Goal: Transaction & Acquisition: Purchase product/service

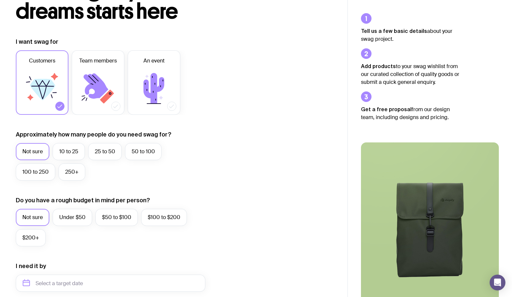
scroll to position [66, 0]
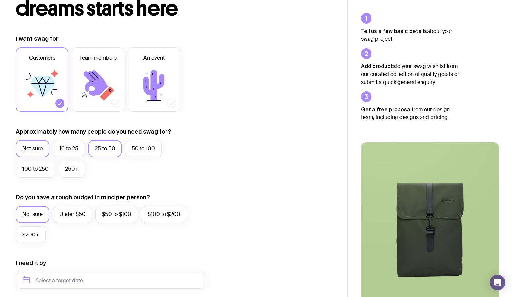
click at [111, 148] on label "25 to 50" at bounding box center [105, 148] width 34 height 17
click at [0, 0] on input "25 to 50" at bounding box center [0, 0] width 0 height 0
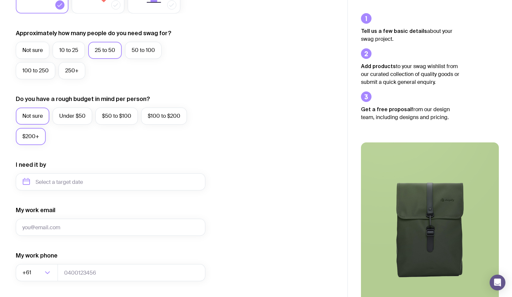
scroll to position [164, 0]
click at [54, 187] on input "text" at bounding box center [110, 181] width 189 height 17
click at [61, 261] on button "Nov" at bounding box center [58, 262] width 24 height 13
type input "[DATE]"
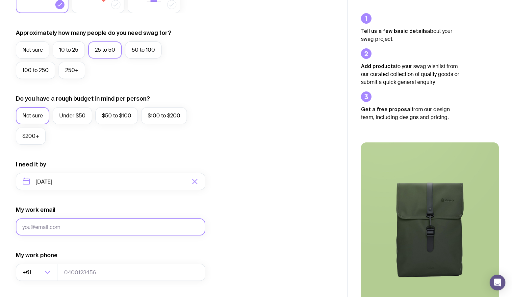
click at [55, 229] on input "My work email" at bounding box center [110, 226] width 189 height 17
drag, startPoint x: 92, startPoint y: 225, endPoint x: 37, endPoint y: 225, distance: 55.6
click at [37, 225] on input "[EMAIL_ADDRESS][DOMAIN_NAME]" at bounding box center [110, 226] width 189 height 17
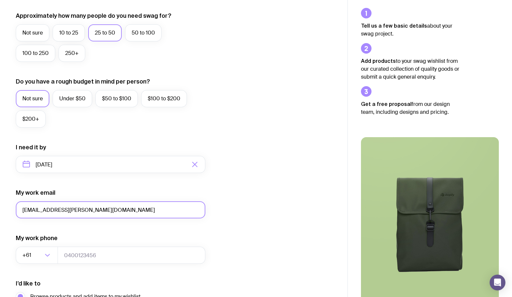
scroll to position [262, 0]
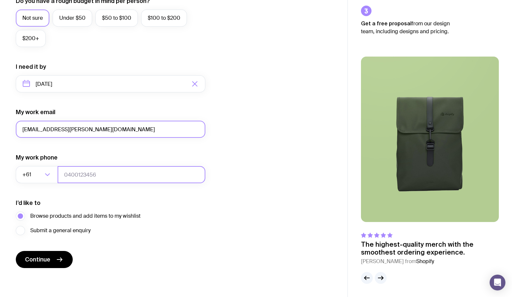
type input "[EMAIL_ADDRESS][PERSON_NAME][DOMAIN_NAME]"
click at [81, 179] on input "tel" at bounding box center [132, 174] width 148 height 17
type input "413601051"
click at [50, 232] on span "Submit a general enquiry" at bounding box center [60, 231] width 60 height 8
click at [0, 0] on input "Submit a general enquiry" at bounding box center [0, 0] width 0 height 0
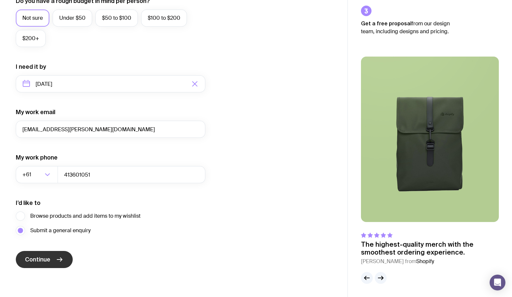
click at [57, 258] on icon "submit" at bounding box center [60, 260] width 8 height 8
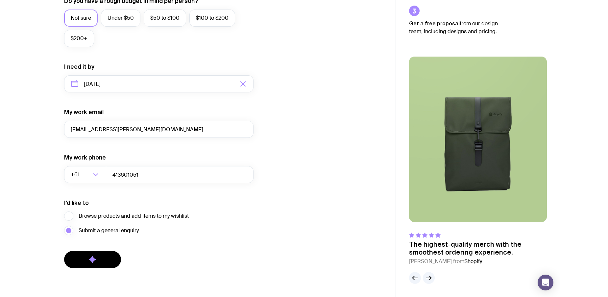
scroll to position [0, 0]
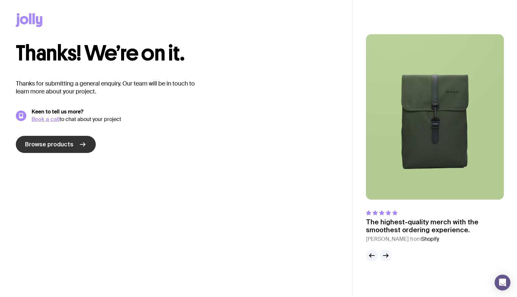
click at [55, 147] on span "Browse products" at bounding box center [49, 144] width 48 height 8
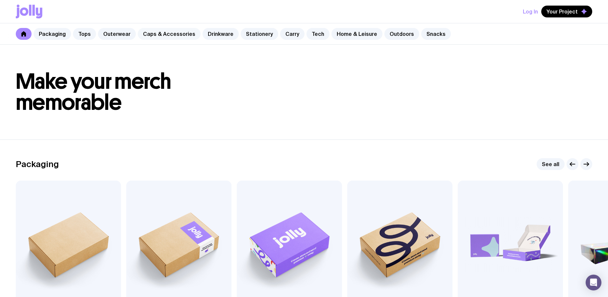
click at [151, 33] on link "Caps & Accessories" at bounding box center [169, 34] width 63 height 12
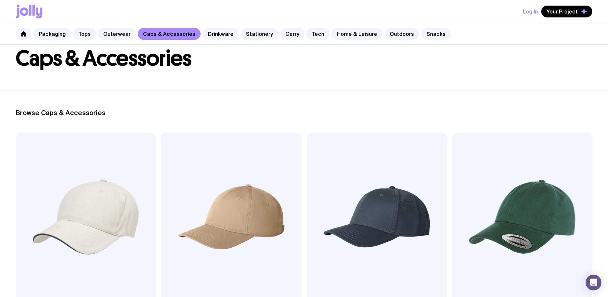
scroll to position [132, 0]
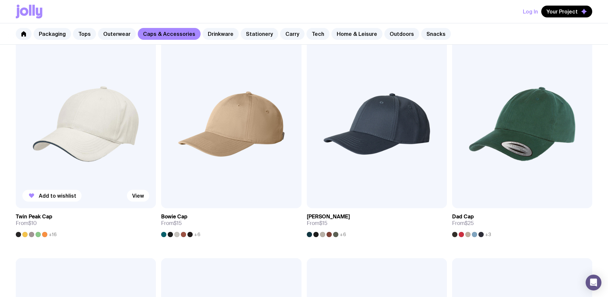
click at [80, 155] on img at bounding box center [86, 124] width 140 height 168
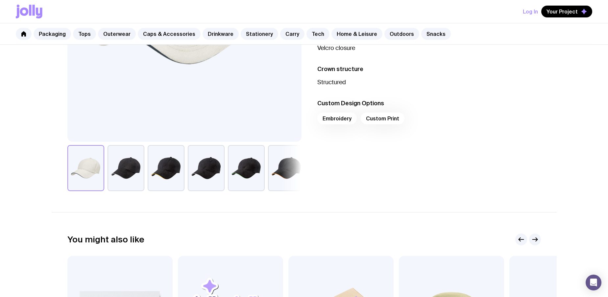
scroll to position [230, 0]
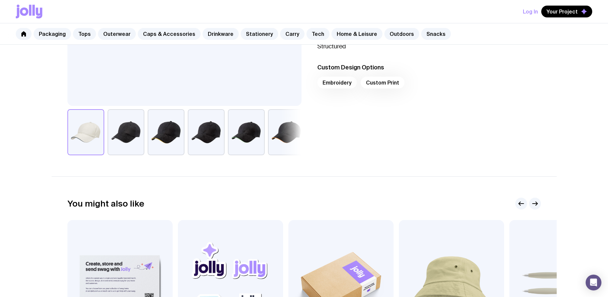
click at [337, 86] on div "Embroidery Custom Print" at bounding box center [429, 85] width 224 height 16
click at [336, 83] on div "Embroidery Custom Print" at bounding box center [429, 85] width 224 height 16
click at [379, 80] on div "Embroidery Custom Print" at bounding box center [429, 85] width 224 height 16
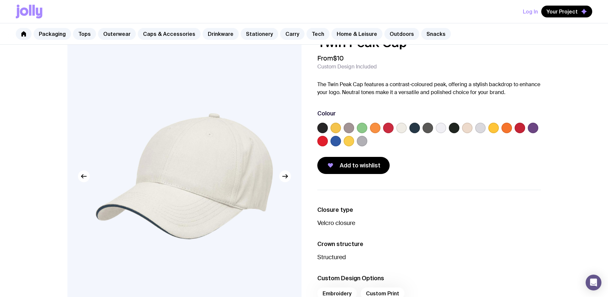
scroll to position [0, 0]
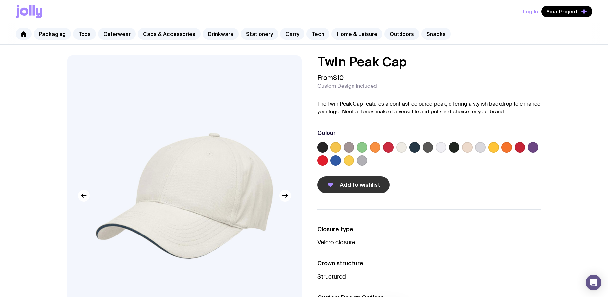
click at [347, 182] on span "Add to wishlist" at bounding box center [360, 185] width 41 height 8
click at [215, 33] on link "Drinkware" at bounding box center [221, 34] width 36 height 12
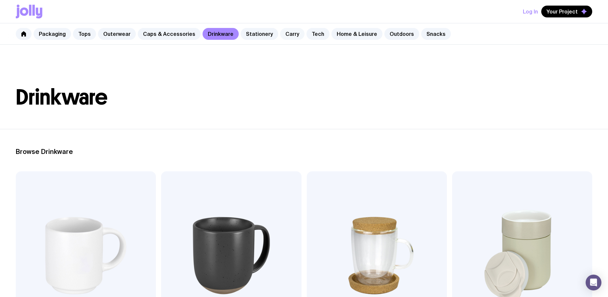
click at [281, 33] on link "Carry" at bounding box center [292, 34] width 24 height 12
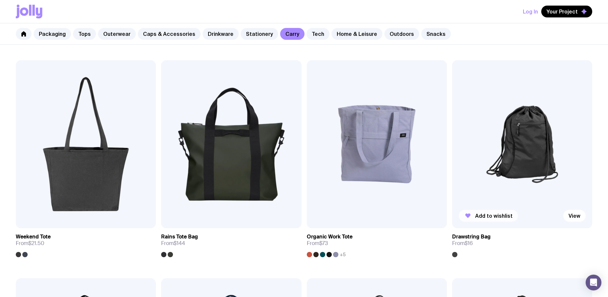
scroll to position [329, 0]
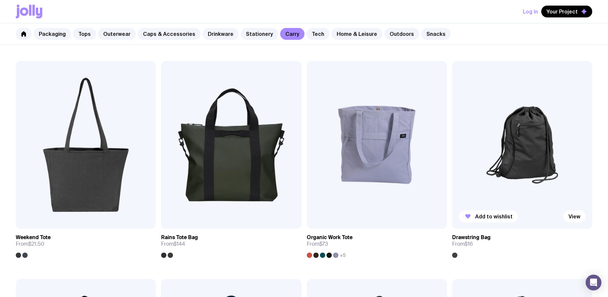
click at [478, 236] on h3 "Drawstring Bag" at bounding box center [471, 237] width 38 height 7
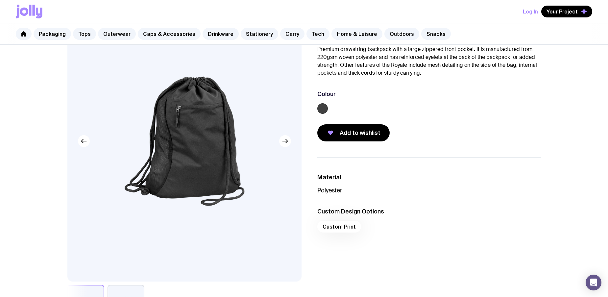
scroll to position [66, 0]
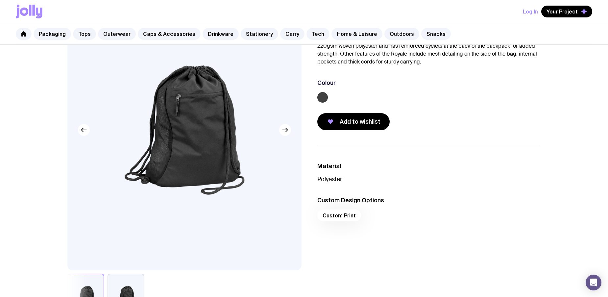
drag, startPoint x: 344, startPoint y: 15, endPoint x: 265, endPoint y: 8, distance: 79.6
click at [288, 18] on div "Log In Your Project" at bounding box center [304, 11] width 608 height 23
click at [357, 121] on span "Add to wishlist" at bounding box center [360, 122] width 41 height 8
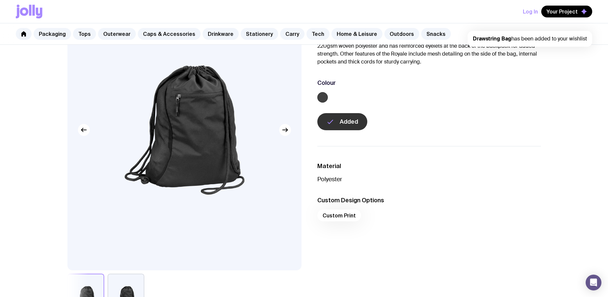
scroll to position [329, 0]
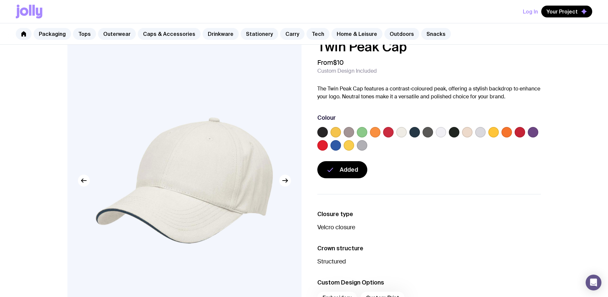
scroll to position [33, 0]
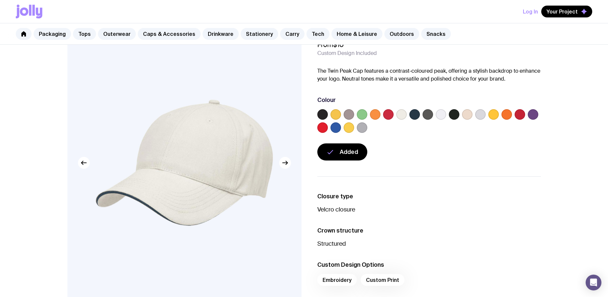
click at [386, 113] on label at bounding box center [388, 114] width 11 height 11
click at [0, 0] on input "radio" at bounding box center [0, 0] width 0 height 0
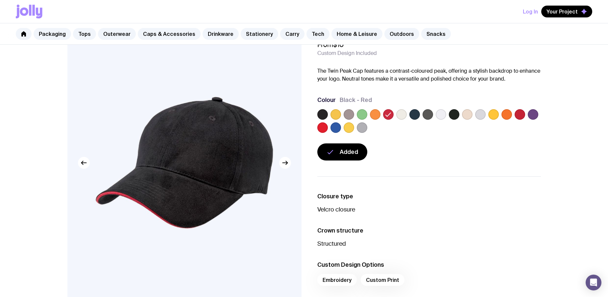
click at [326, 127] on label at bounding box center [322, 127] width 11 height 11
click at [0, 0] on input "radio" at bounding box center [0, 0] width 0 height 0
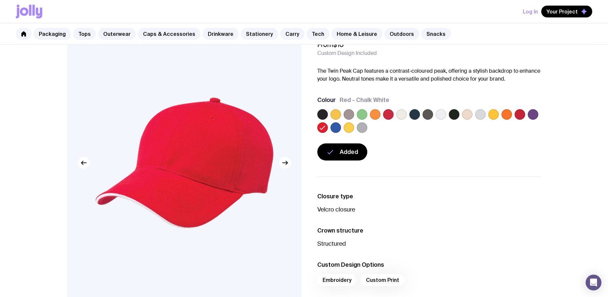
click at [511, 115] on label at bounding box center [520, 114] width 11 height 11
click at [0, 0] on input "radio" at bounding box center [0, 0] width 0 height 0
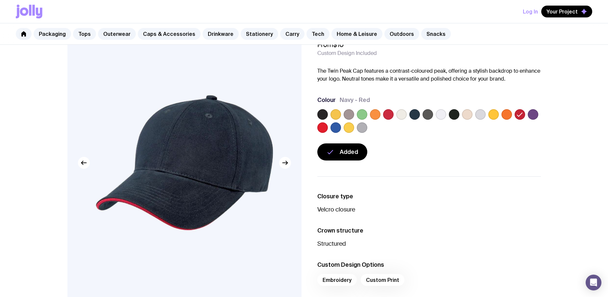
click at [336, 126] on label at bounding box center [336, 127] width 11 height 11
click at [0, 0] on input "radio" at bounding box center [0, 0] width 0 height 0
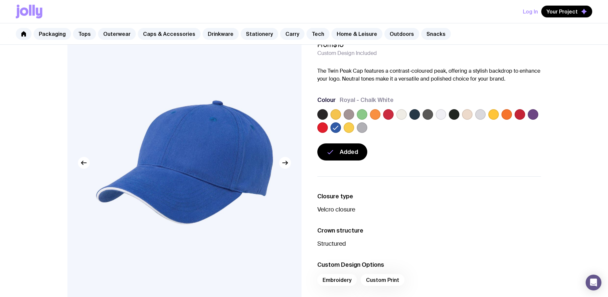
click at [325, 127] on label at bounding box center [322, 127] width 11 height 11
click at [0, 0] on input "radio" at bounding box center [0, 0] width 0 height 0
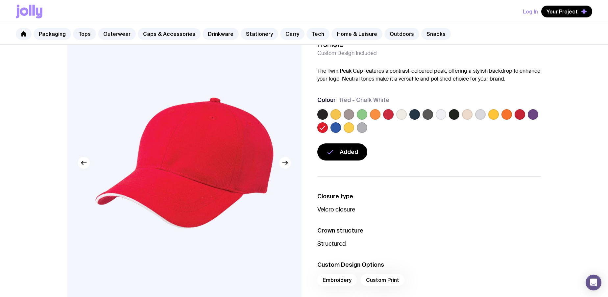
click at [331, 126] on label at bounding box center [336, 127] width 11 height 11
click at [0, 0] on input "radio" at bounding box center [0, 0] width 0 height 0
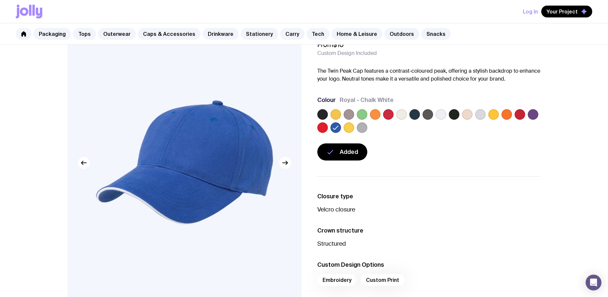
click at [511, 114] on label at bounding box center [533, 114] width 11 height 11
click at [0, 0] on input "radio" at bounding box center [0, 0] width 0 height 0
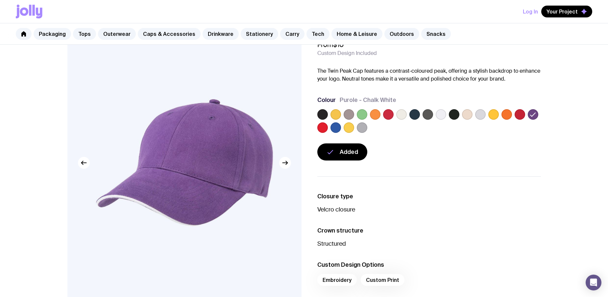
click at [506, 116] on label at bounding box center [507, 114] width 11 height 11
click at [0, 0] on input "radio" at bounding box center [0, 0] width 0 height 0
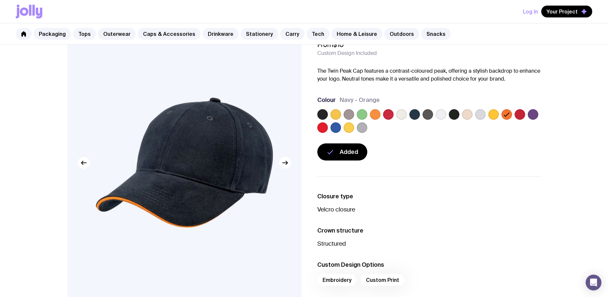
click at [506, 116] on icon at bounding box center [507, 114] width 8 height 8
click at [0, 0] on input "radio" at bounding box center [0, 0] width 0 height 0
click at [375, 118] on label at bounding box center [375, 114] width 11 height 11
click at [0, 0] on input "radio" at bounding box center [0, 0] width 0 height 0
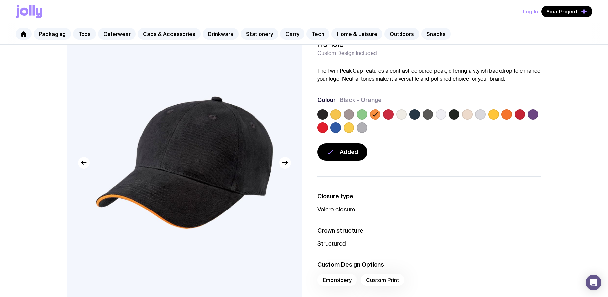
click at [509, 113] on label at bounding box center [507, 114] width 11 height 11
click at [0, 0] on input "radio" at bounding box center [0, 0] width 0 height 0
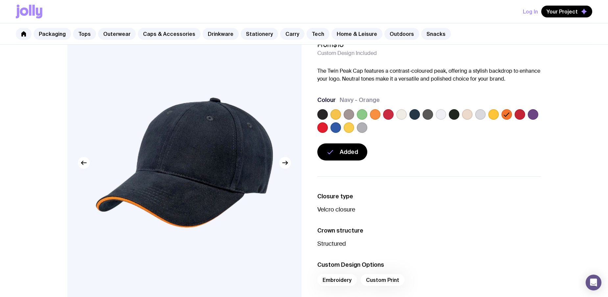
click at [346, 128] on label at bounding box center [349, 127] width 11 height 11
click at [0, 0] on input "radio" at bounding box center [0, 0] width 0 height 0
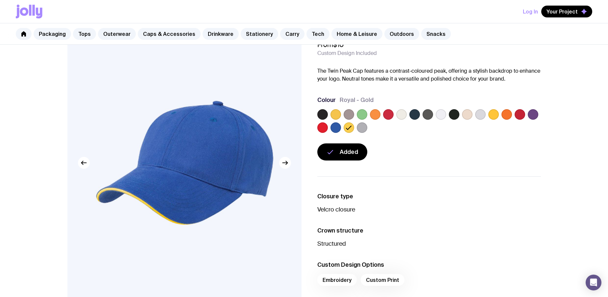
click at [507, 112] on label at bounding box center [507, 114] width 11 height 11
click at [0, 0] on input "radio" at bounding box center [0, 0] width 0 height 0
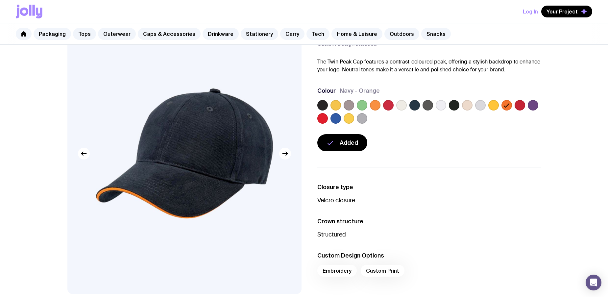
scroll to position [164, 0]
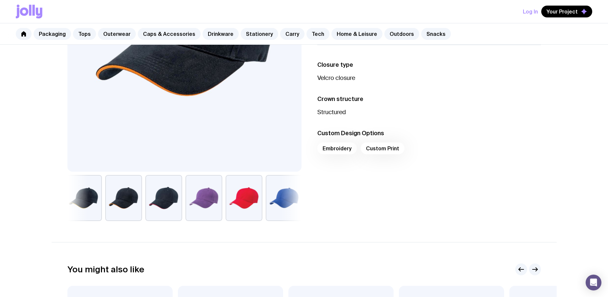
drag, startPoint x: 272, startPoint y: 200, endPoint x: 106, endPoint y: 196, distance: 165.8
click at [108, 196] on div at bounding box center [184, 198] width 234 height 46
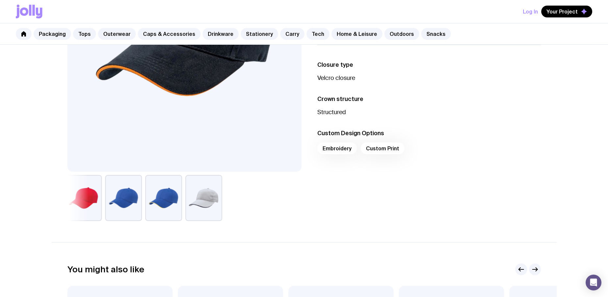
drag, startPoint x: 210, startPoint y: 207, endPoint x: 342, endPoint y: 204, distance: 132.2
click at [342, 204] on div "Twin Peak Cap From $10 Custom Design Included The Twin Peak Cap features a cont…" at bounding box center [304, 56] width 505 height 330
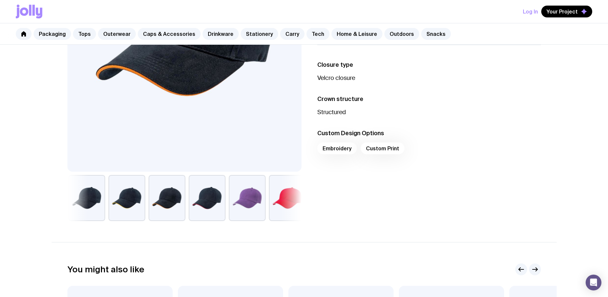
drag, startPoint x: 156, startPoint y: 202, endPoint x: 306, endPoint y: 206, distance: 149.3
click at [344, 204] on div "Twin Peak Cap From $10 Custom Design Included The Twin Peak Cap features a cont…" at bounding box center [304, 56] width 505 height 330
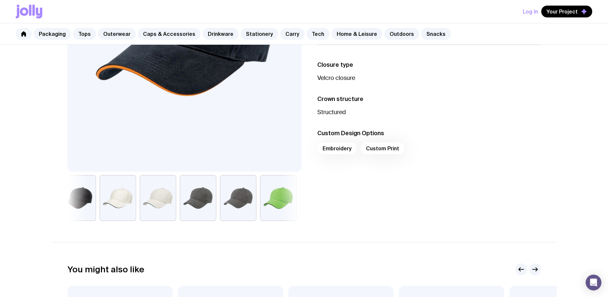
drag, startPoint x: 158, startPoint y: 208, endPoint x: 344, endPoint y: 205, distance: 185.8
click at [342, 205] on div "Twin Peak Cap From $10 Custom Design Included The Twin Peak Cap features a cont…" at bounding box center [304, 56] width 505 height 330
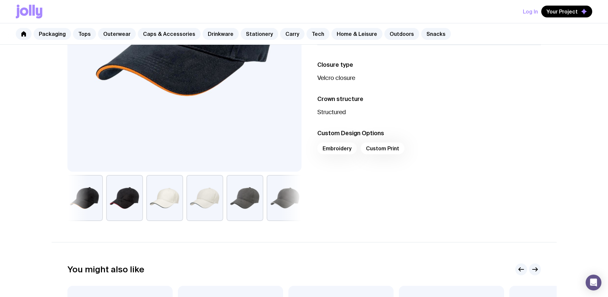
drag, startPoint x: 219, startPoint y: 206, endPoint x: 361, endPoint y: 200, distance: 142.9
click at [358, 200] on div "Twin Peak Cap From $10 Custom Design Included The Twin Peak Cap features a cont…" at bounding box center [304, 56] width 505 height 330
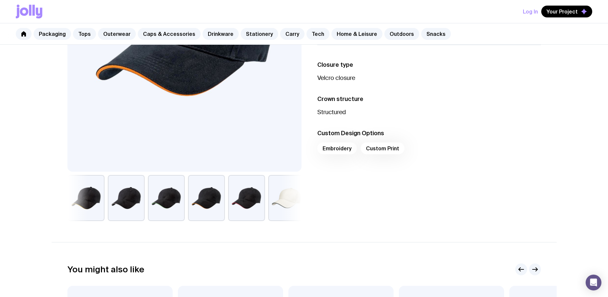
drag, startPoint x: 140, startPoint y: 211, endPoint x: 322, endPoint y: 201, distance: 182.1
click at [310, 202] on div "Twin Peak Cap From $10 Custom Design Included The Twin Peak Cap features a cont…" at bounding box center [304, 56] width 505 height 330
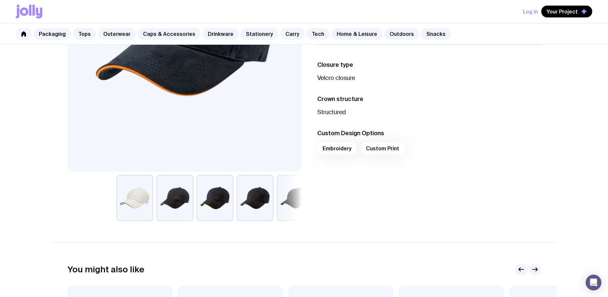
drag, startPoint x: 164, startPoint y: 199, endPoint x: 233, endPoint y: 197, distance: 69.1
click at [233, 197] on button "button" at bounding box center [214, 198] width 37 height 46
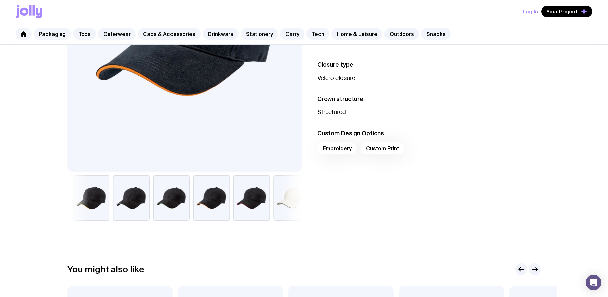
drag, startPoint x: 237, startPoint y: 196, endPoint x: 100, endPoint y: 201, distance: 137.2
click at [153, 201] on button "button" at bounding box center [171, 198] width 37 height 46
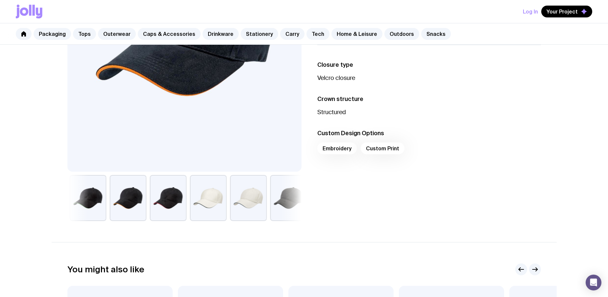
drag, startPoint x: 216, startPoint y: 200, endPoint x: 71, endPoint y: 203, distance: 144.7
click at [190, 203] on button "button" at bounding box center [208, 198] width 37 height 46
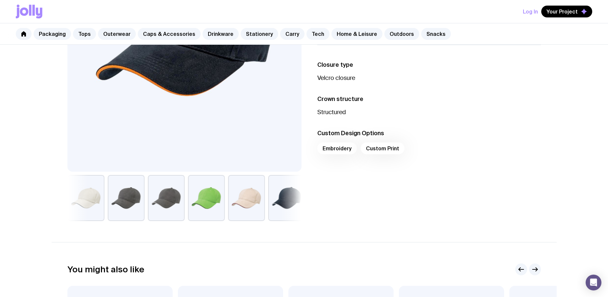
drag, startPoint x: 202, startPoint y: 204, endPoint x: 124, endPoint y: 207, distance: 78.7
click at [188, 206] on button "button" at bounding box center [206, 198] width 37 height 46
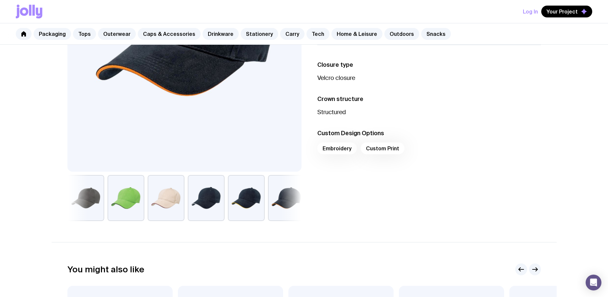
click at [123, 207] on button "button" at bounding box center [126, 198] width 37 height 46
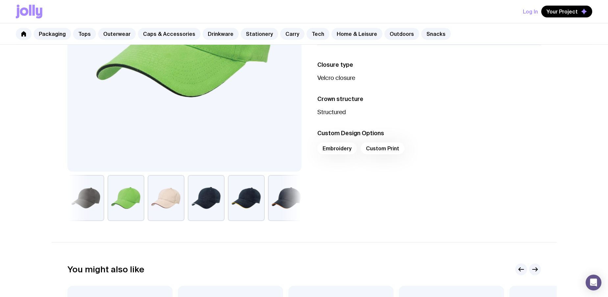
drag, startPoint x: 258, startPoint y: 205, endPoint x: 108, endPoint y: 205, distance: 150.0
click at [228, 205] on button "button" at bounding box center [246, 198] width 37 height 46
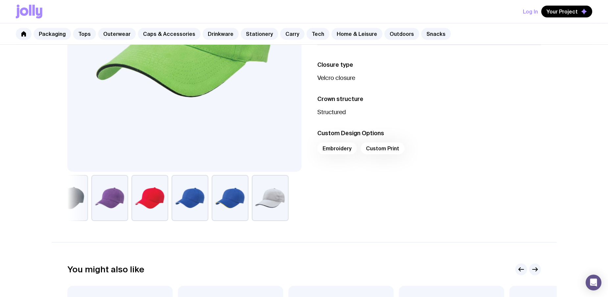
drag, startPoint x: 240, startPoint y: 204, endPoint x: 104, endPoint y: 208, distance: 135.9
click at [131, 208] on button "button" at bounding box center [149, 198] width 37 height 46
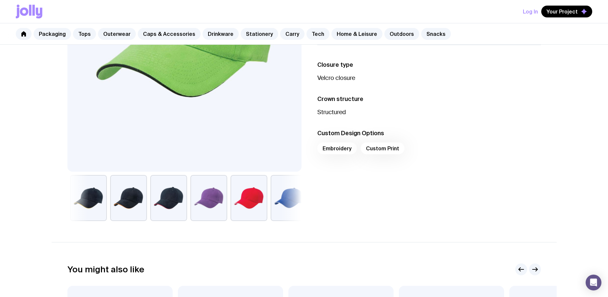
drag, startPoint x: 104, startPoint y: 208, endPoint x: 191, endPoint y: 209, distance: 87.2
click at [191, 209] on div at bounding box center [208, 198] width 37 height 46
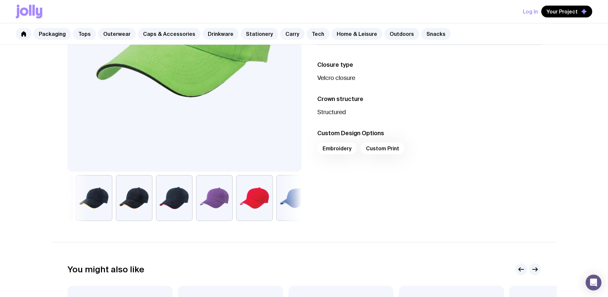
drag, startPoint x: 141, startPoint y: 202, endPoint x: 235, endPoint y: 200, distance: 93.7
click at [153, 200] on button "button" at bounding box center [134, 198] width 37 height 46
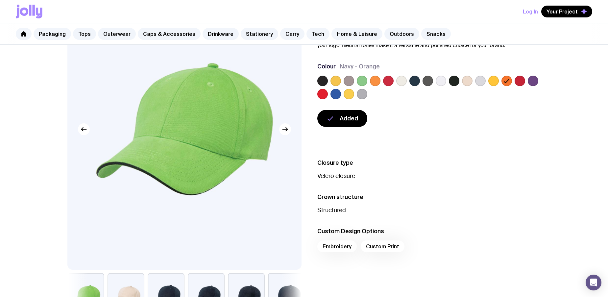
scroll to position [66, 0]
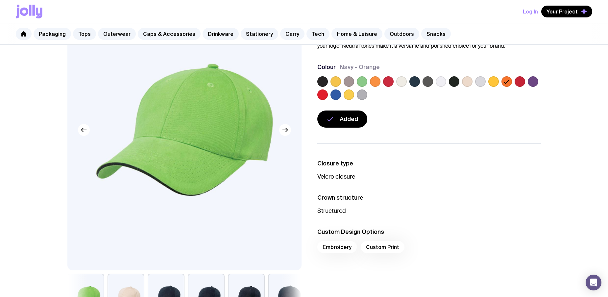
drag, startPoint x: 351, startPoint y: 271, endPoint x: 344, endPoint y: 272, distance: 7.6
click at [351, 271] on ul "Closure type Velcro closure Crown structure Structured Custom Design Options Em…" at bounding box center [429, 207] width 224 height 129
click at [511, 208] on p "Structured" at bounding box center [429, 211] width 224 height 8
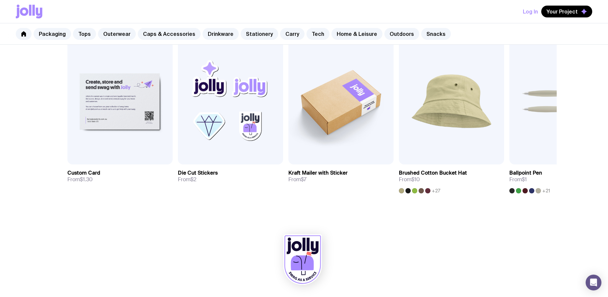
scroll to position [412, 0]
